Goal: Information Seeking & Learning: Check status

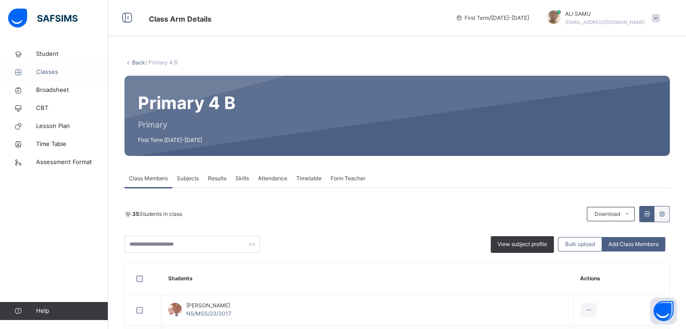
click at [47, 72] on span "Classes" at bounding box center [72, 72] width 72 height 9
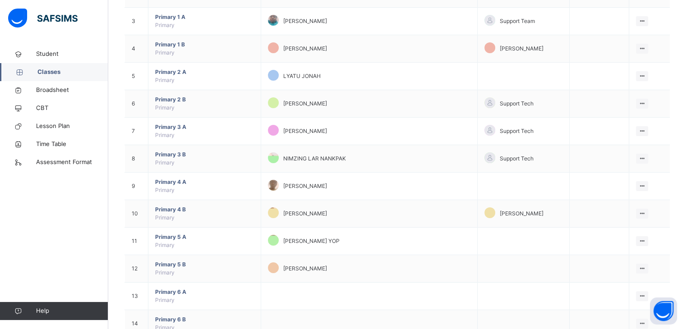
scroll to position [154, 0]
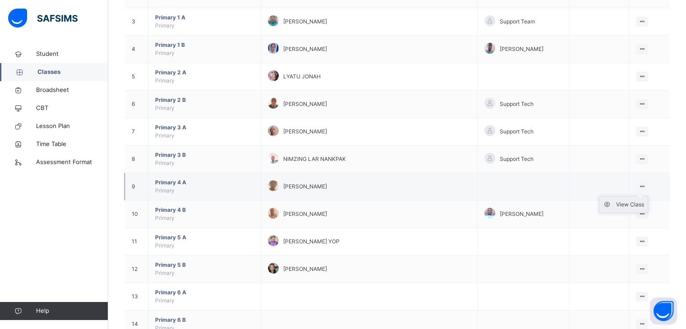
click at [638, 200] on div "View Class" at bounding box center [630, 204] width 28 height 9
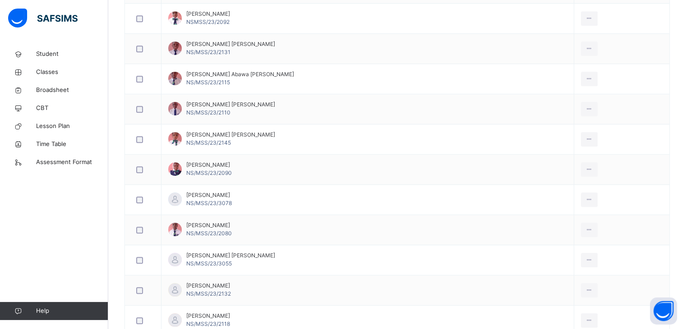
scroll to position [647, 0]
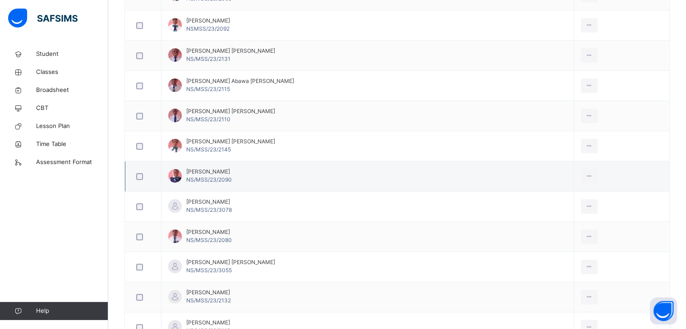
click at [366, 168] on td "[PERSON_NAME] Jibreel NS/MSS/23/2090" at bounding box center [367, 176] width 412 height 30
click at [366, 124] on td "[PERSON_NAME] [PERSON_NAME] NS/MSS/23/2110" at bounding box center [367, 116] width 412 height 30
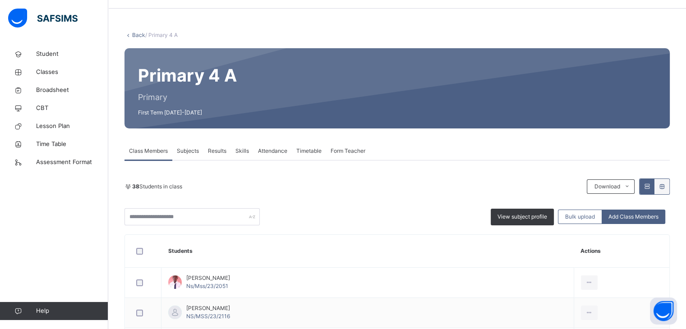
scroll to position [0, 0]
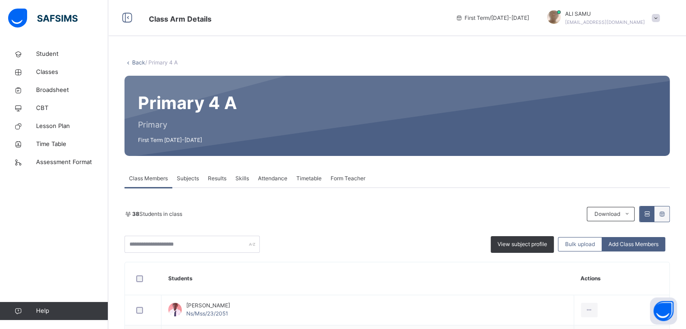
click at [219, 178] on span "Results" at bounding box center [217, 178] width 18 height 8
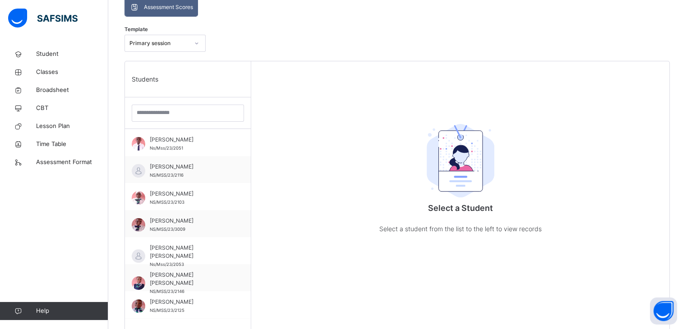
scroll to position [198, 0]
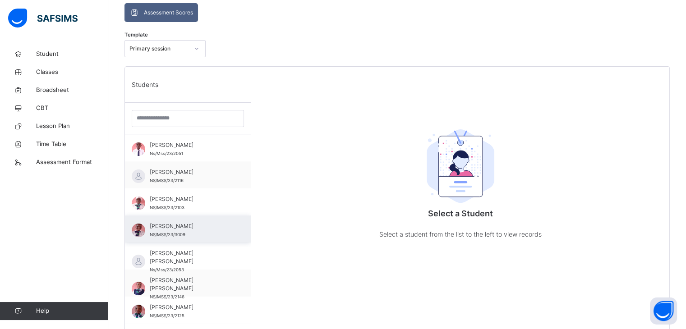
click at [173, 220] on div "[PERSON_NAME] NS/MSS/23/3009" at bounding box center [188, 228] width 126 height 27
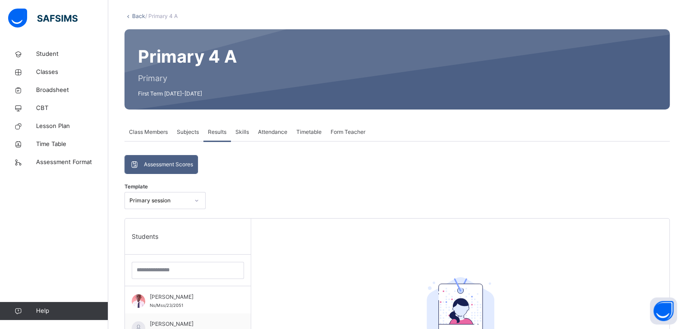
scroll to position [0, 0]
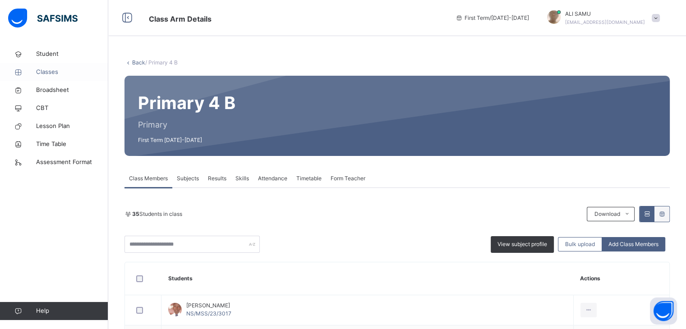
click at [51, 69] on span "Classes" at bounding box center [72, 72] width 72 height 9
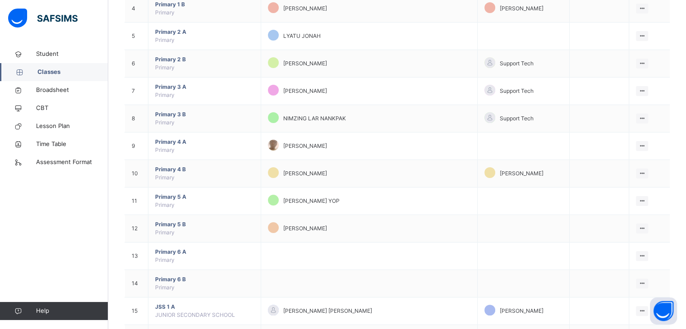
scroll to position [198, 0]
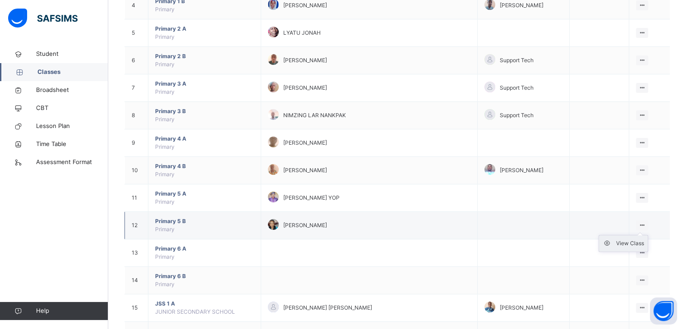
click at [638, 242] on div "View Class" at bounding box center [630, 243] width 28 height 9
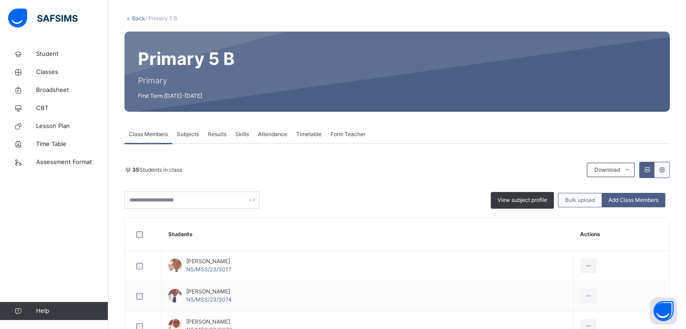
scroll to position [50, 0]
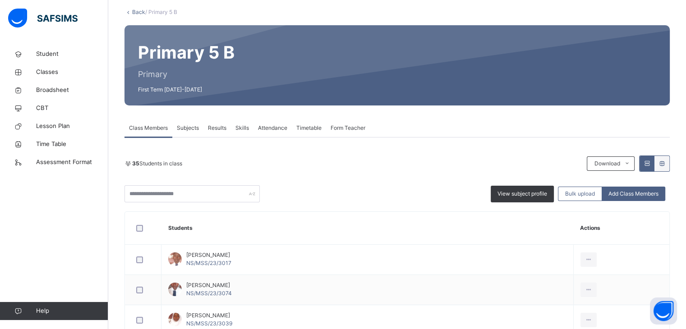
click at [350, 126] on span "Form Teacher" at bounding box center [347, 128] width 35 height 8
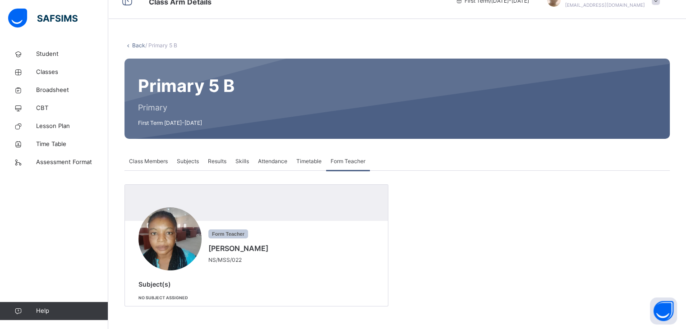
scroll to position [0, 0]
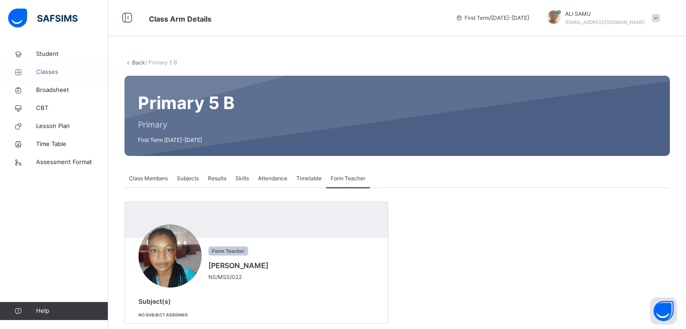
click at [50, 70] on span "Classes" at bounding box center [72, 72] width 72 height 9
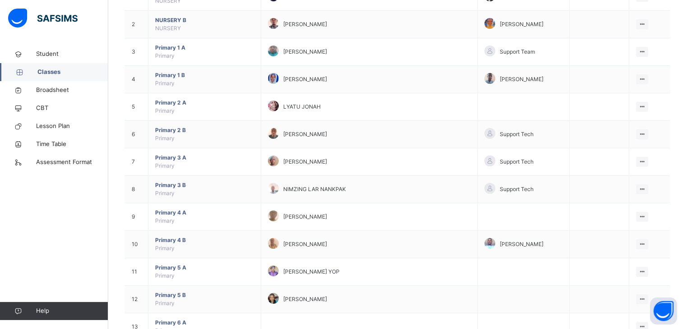
scroll to position [128, 0]
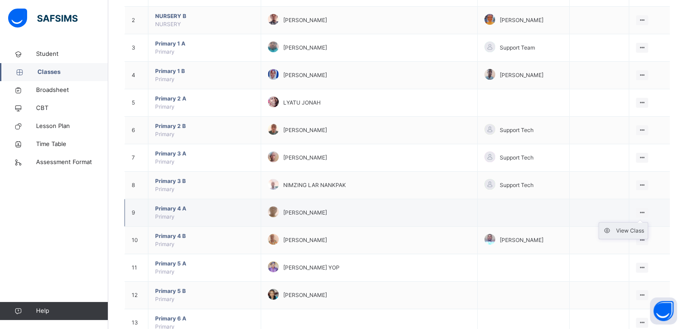
click at [633, 228] on div "View Class" at bounding box center [630, 230] width 28 height 9
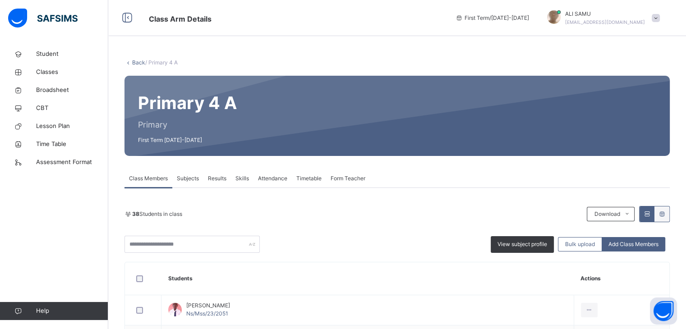
click at [345, 178] on span "Form Teacher" at bounding box center [347, 178] width 35 height 8
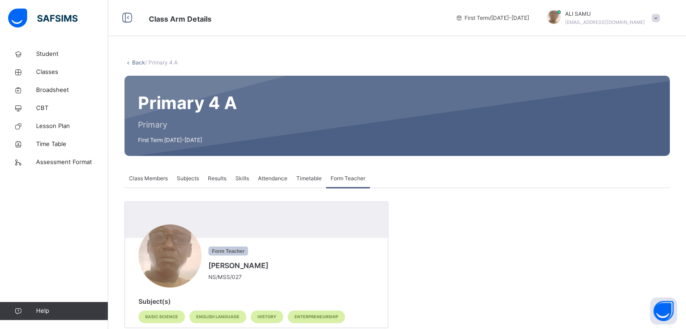
scroll to position [22, 0]
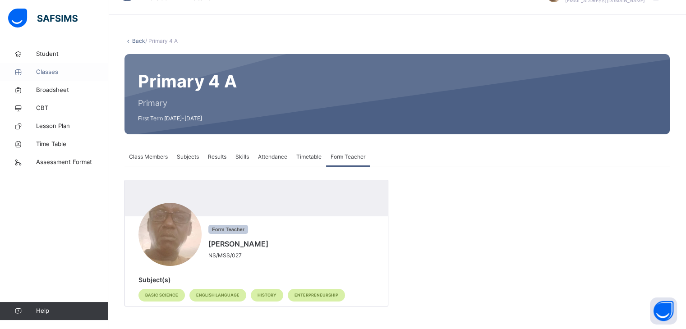
click at [46, 71] on span "Classes" at bounding box center [72, 72] width 72 height 9
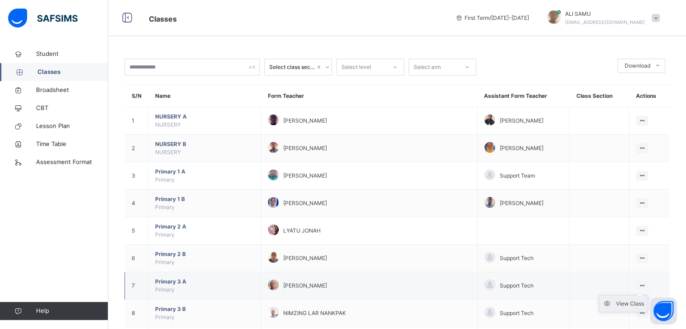
click at [633, 300] on div "View Class" at bounding box center [630, 303] width 28 height 9
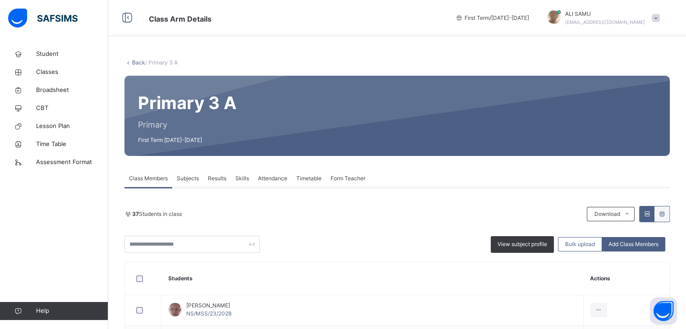
click at [351, 177] on span "Form Teacher" at bounding box center [347, 178] width 35 height 8
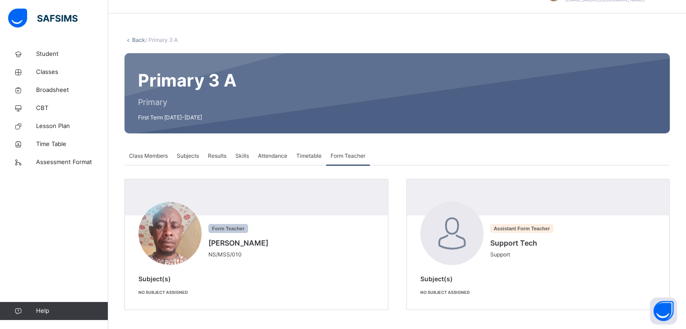
scroll to position [26, 0]
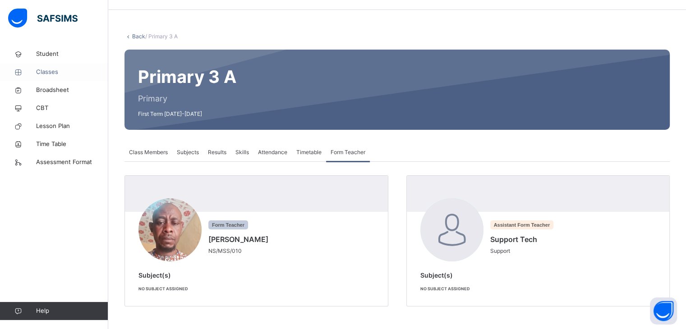
click at [49, 72] on span "Classes" at bounding box center [72, 72] width 72 height 9
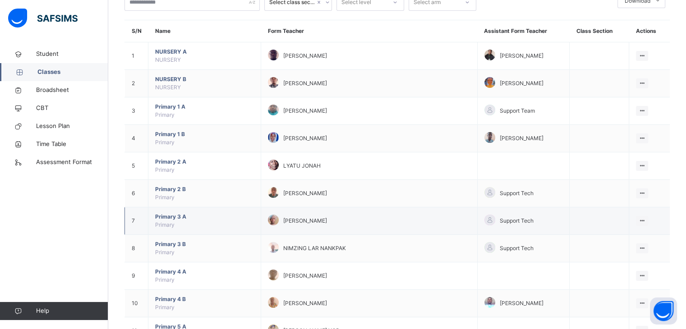
scroll to position [81, 0]
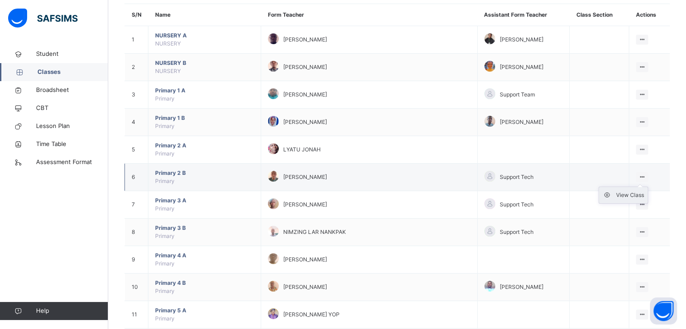
click at [633, 195] on div "View Class" at bounding box center [630, 195] width 28 height 9
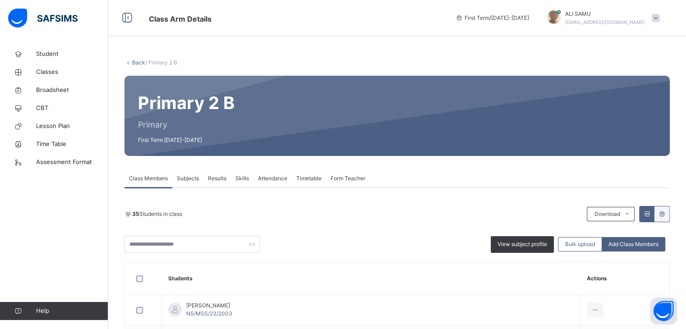
click at [354, 175] on span "Form Teacher" at bounding box center [347, 178] width 35 height 8
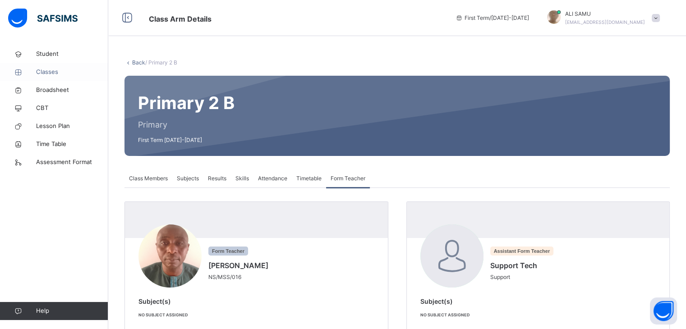
click at [48, 69] on span "Classes" at bounding box center [72, 72] width 72 height 9
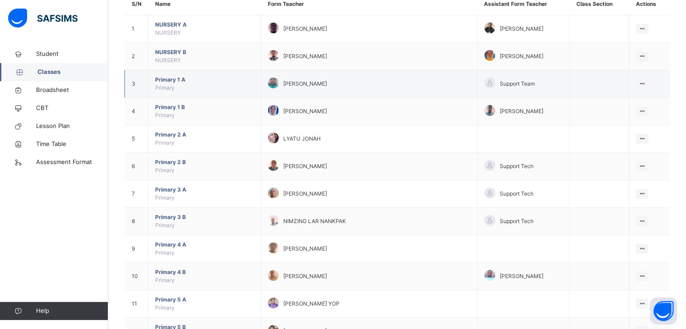
scroll to position [96, 0]
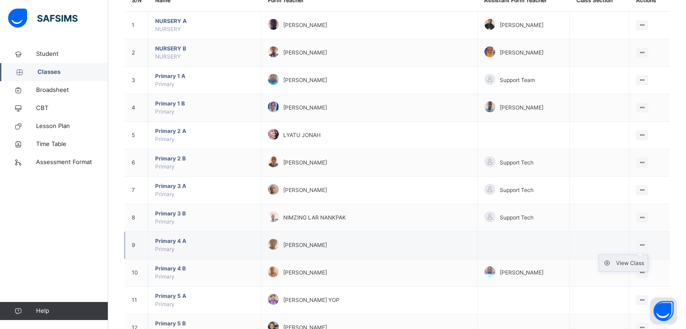
click at [636, 260] on div "View Class" at bounding box center [630, 263] width 28 height 9
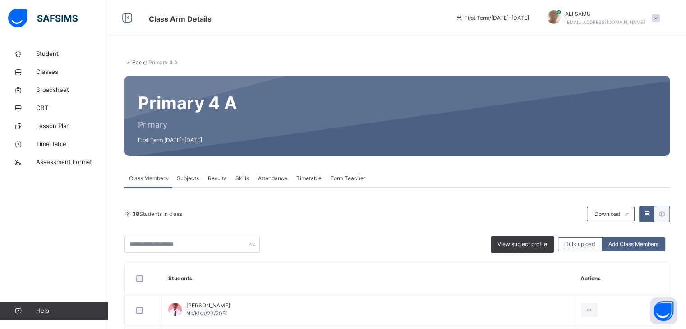
click at [345, 177] on span "Form Teacher" at bounding box center [347, 178] width 35 height 8
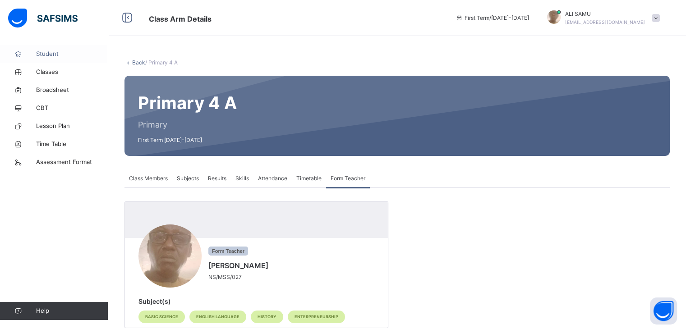
click at [49, 52] on span "Student" at bounding box center [72, 54] width 72 height 9
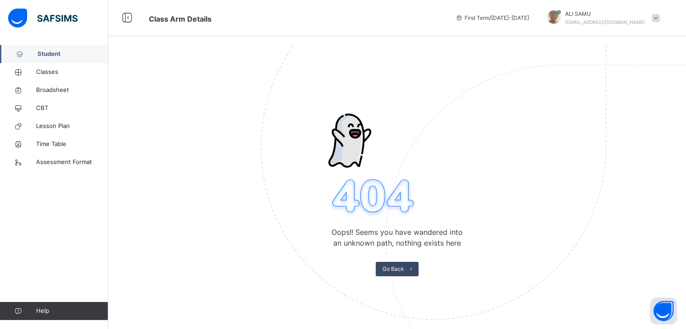
click at [392, 267] on span "Go Back" at bounding box center [393, 269] width 22 height 8
click at [393, 268] on span "Go Back" at bounding box center [393, 269] width 22 height 8
click at [50, 88] on span "Broadsheet" at bounding box center [72, 90] width 72 height 9
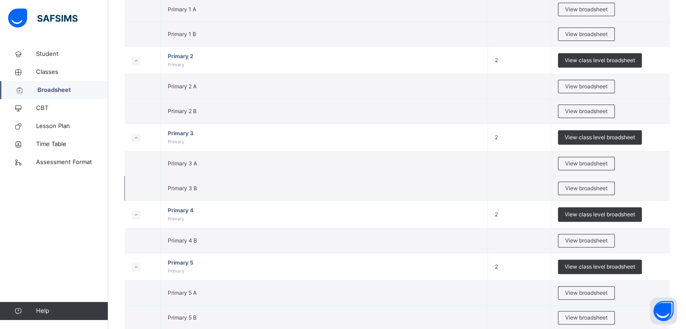
scroll to position [215, 0]
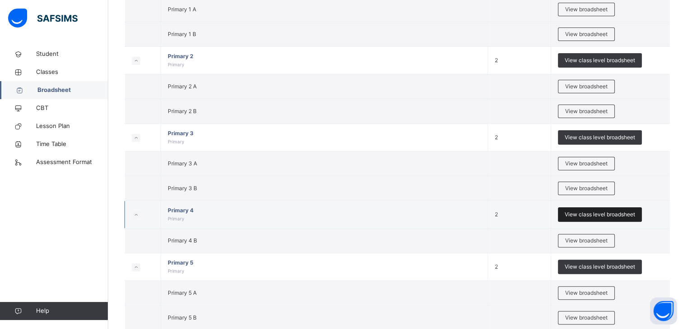
click at [590, 213] on span "View class level broadsheet" at bounding box center [599, 214] width 70 height 8
